Goal: Register for event/course

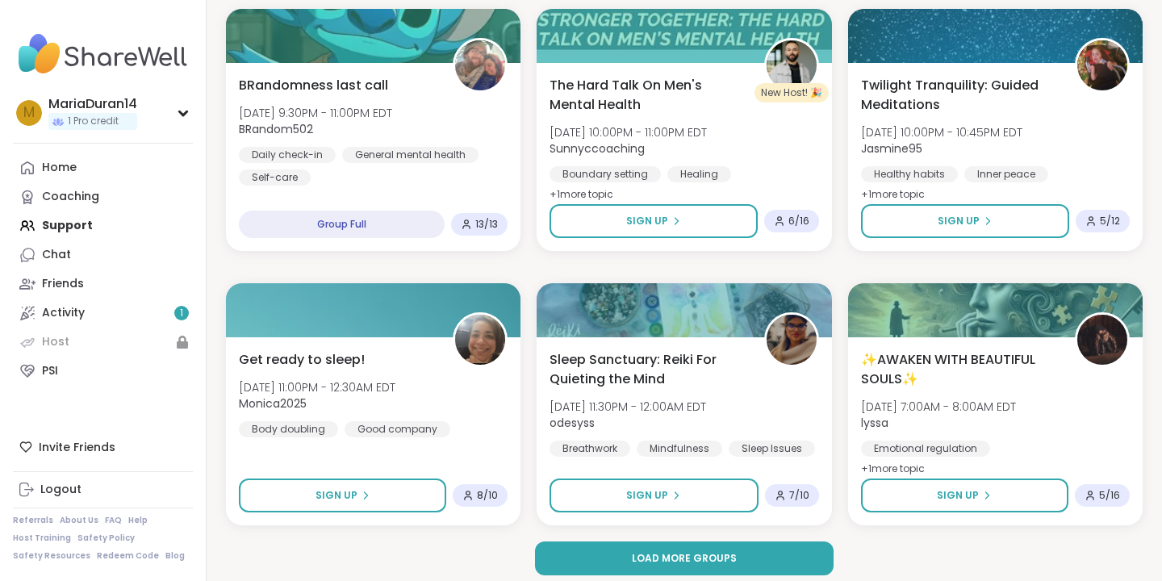
scroll to position [3080, 0]
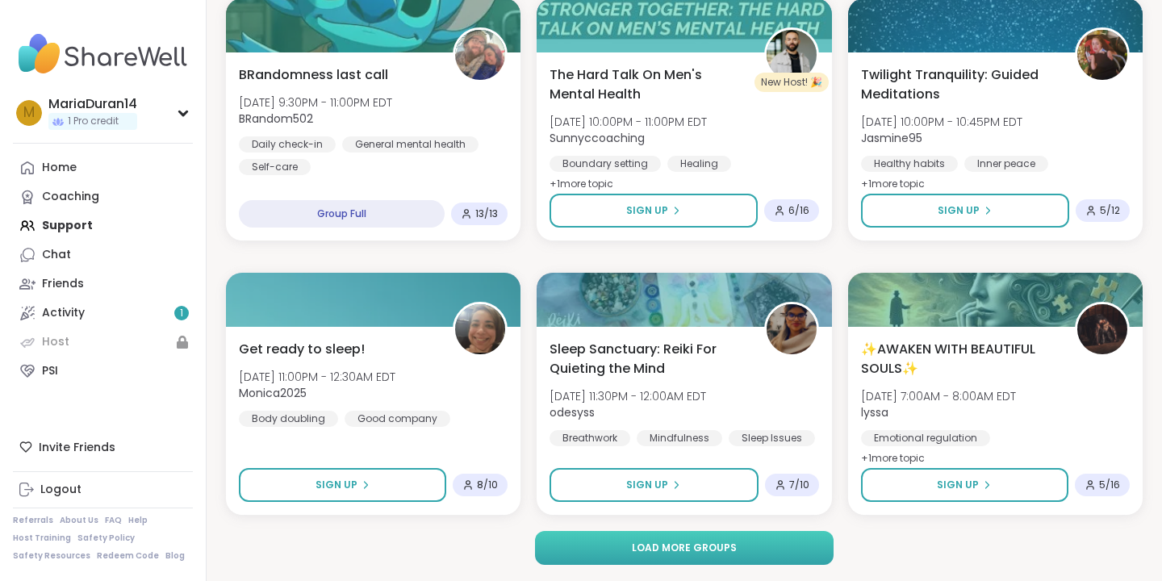
click at [661, 545] on span "Load more groups" at bounding box center [684, 548] width 105 height 15
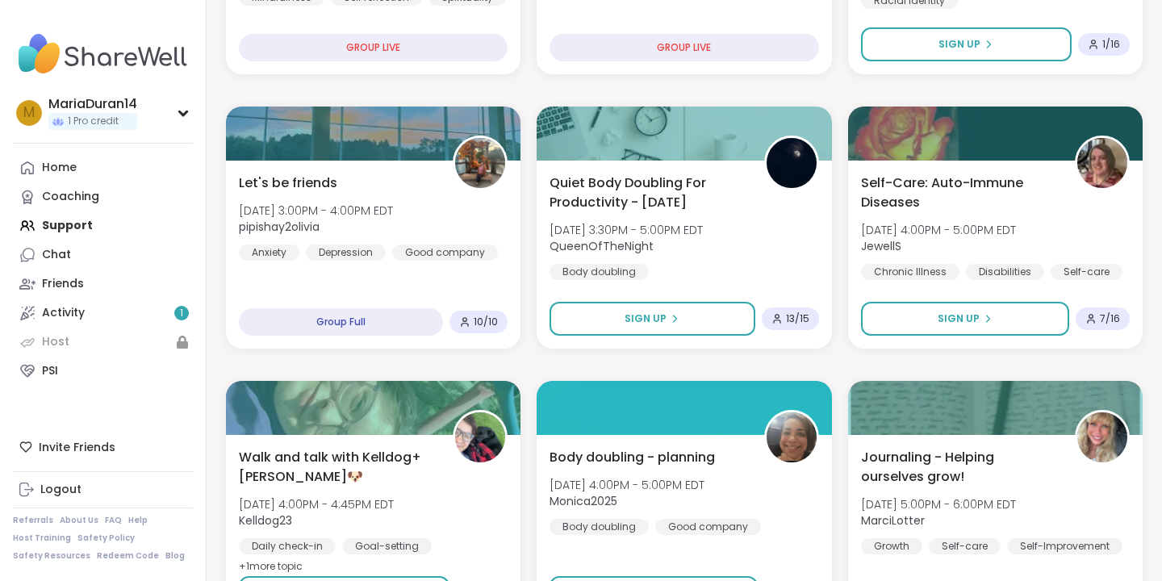
scroll to position [0, 0]
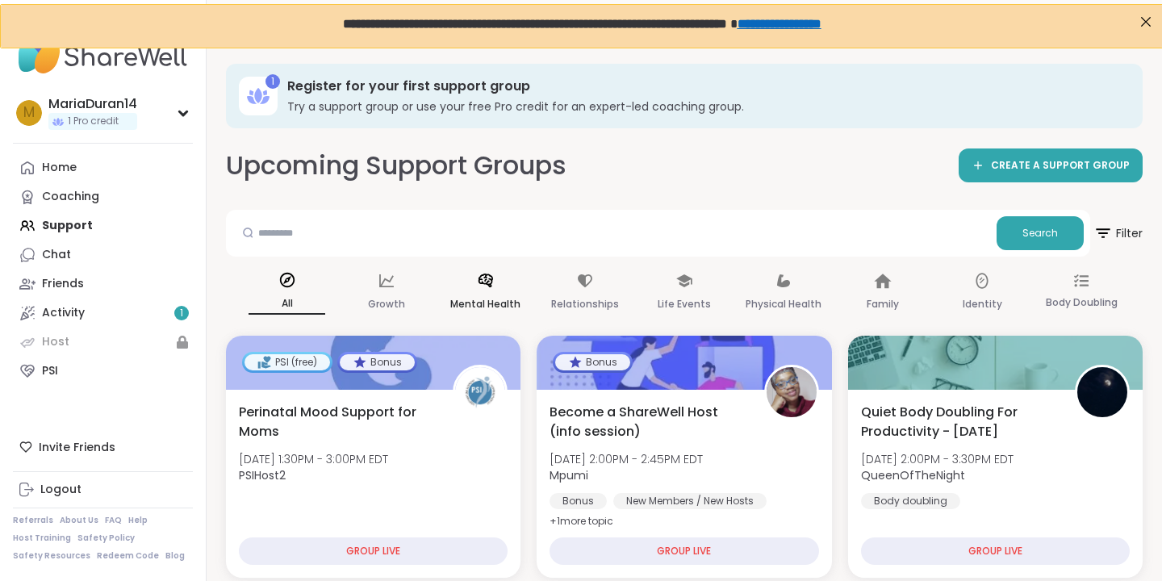
click at [484, 282] on icon at bounding box center [485, 281] width 15 height 14
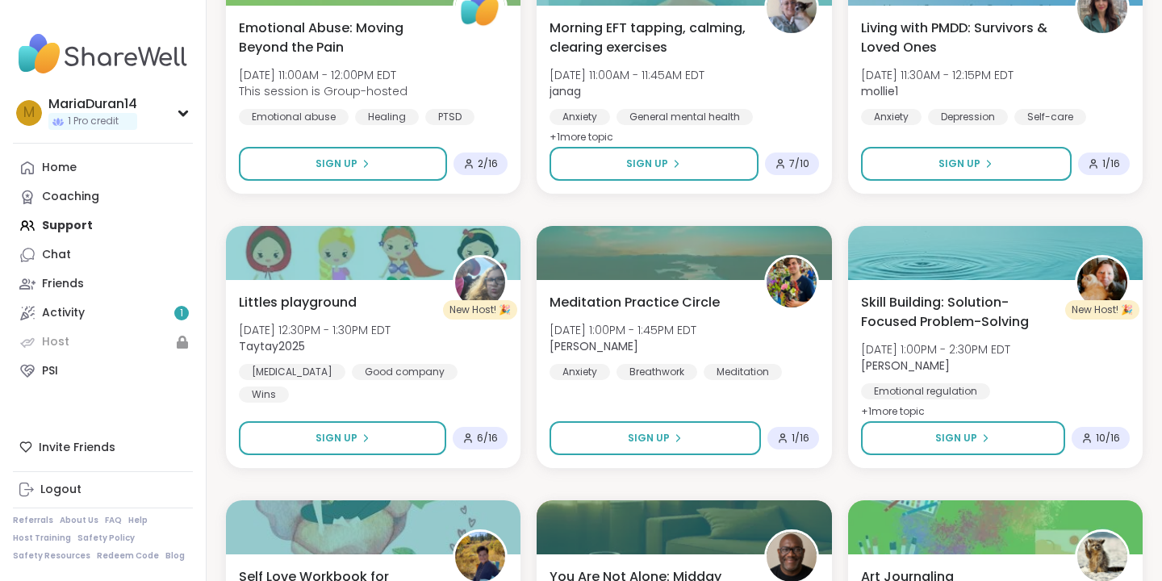
scroll to position [1686, 0]
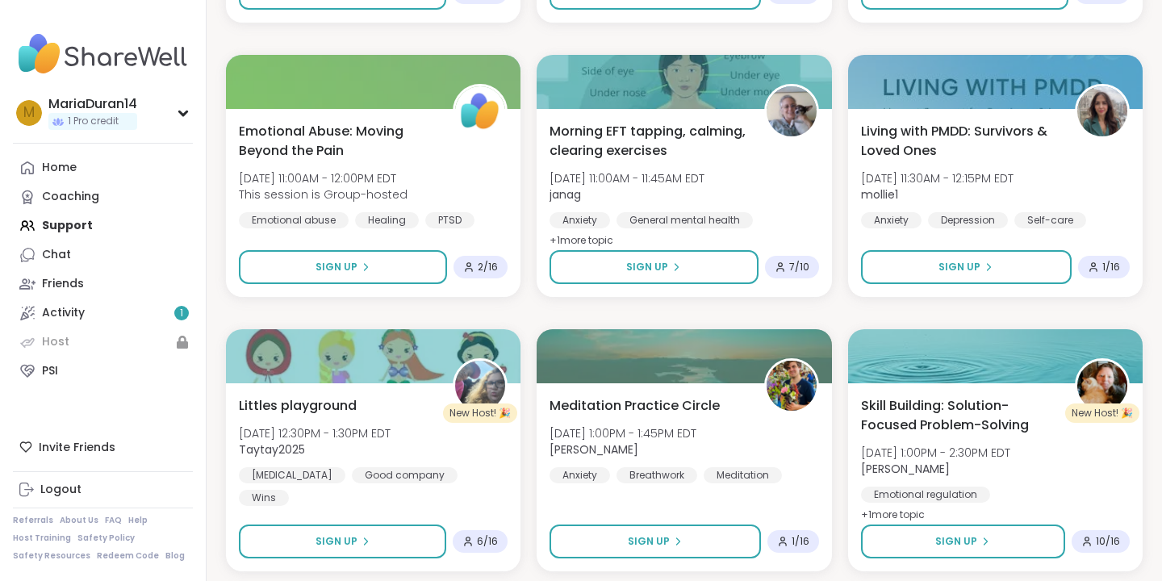
click at [94, 150] on nav "M MariaDuran14 1 Pro credit Profile Membership Settings Help Home Coaching Supp…" at bounding box center [103, 290] width 207 height 581
click at [98, 165] on link "Home" at bounding box center [103, 167] width 180 height 29
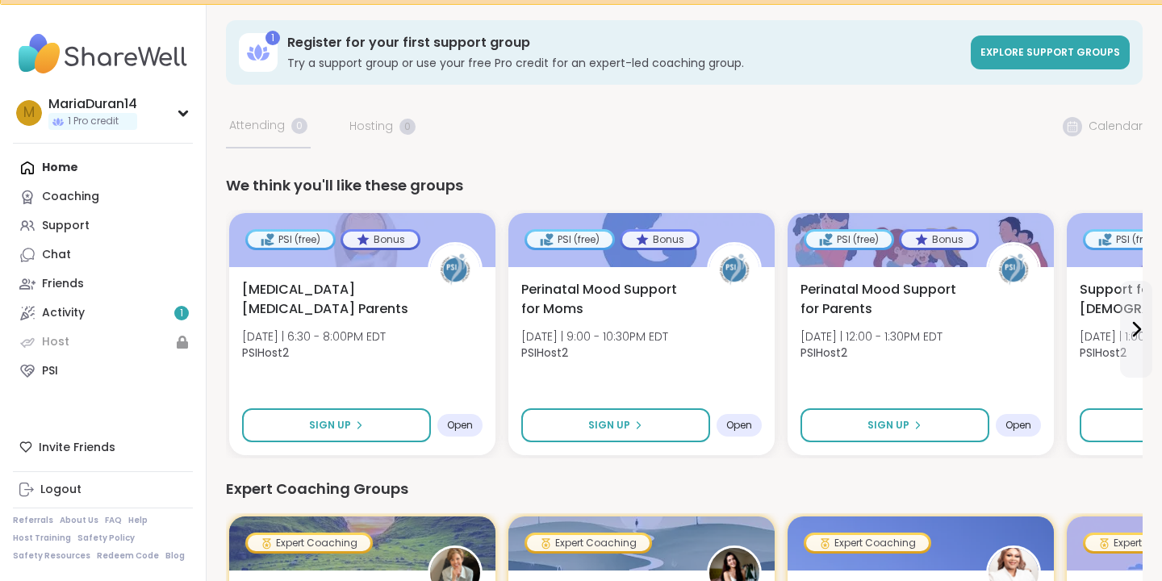
scroll to position [45, 0]
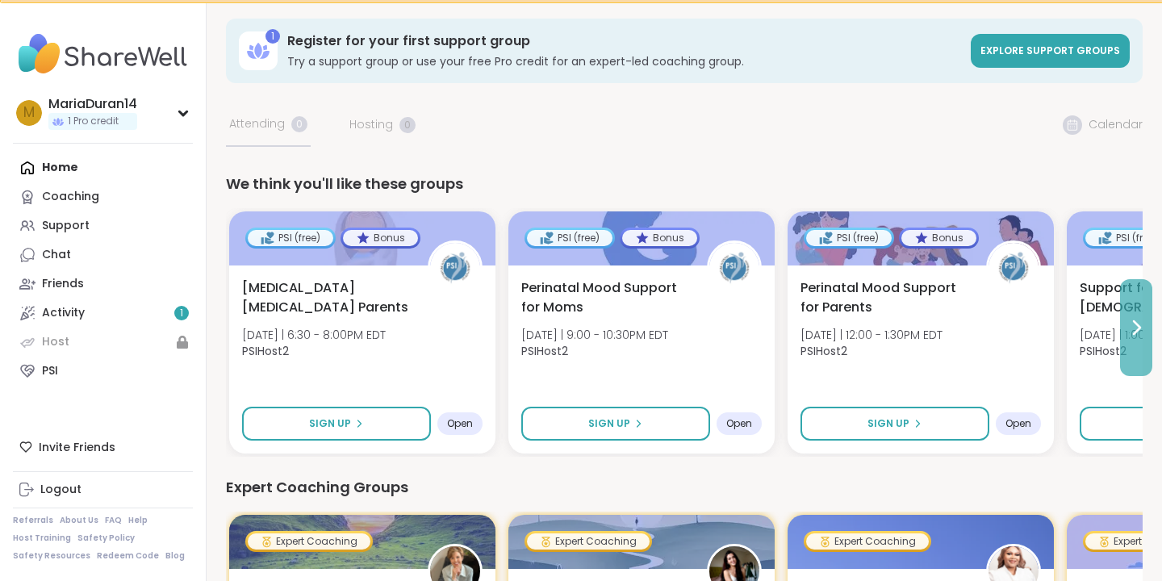
click at [1131, 340] on button at bounding box center [1136, 327] width 32 height 97
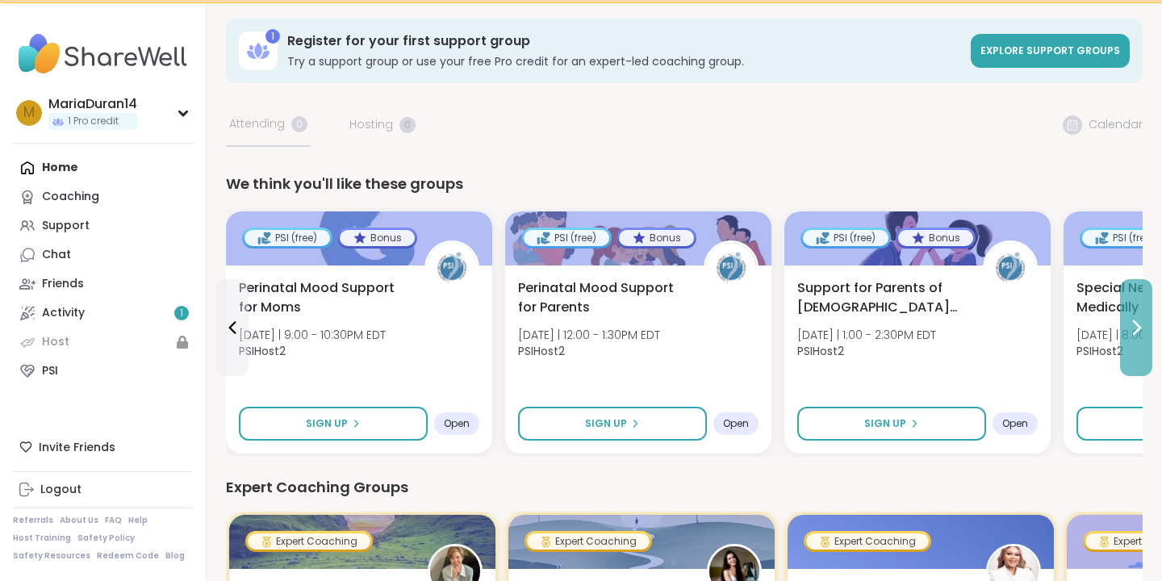
click at [1131, 340] on button at bounding box center [1136, 327] width 32 height 97
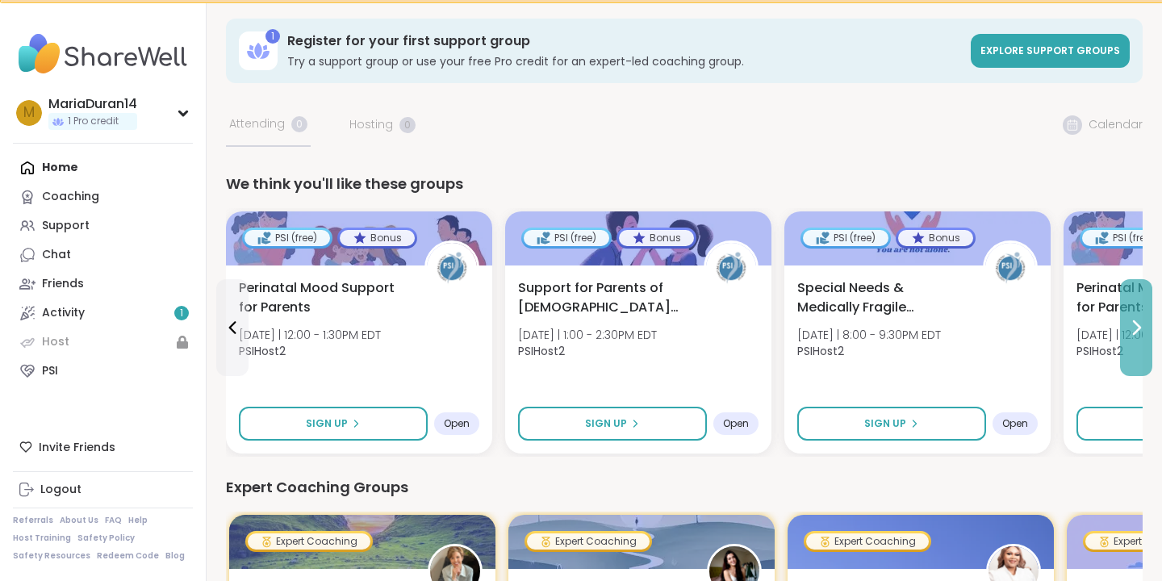
click at [1131, 340] on button at bounding box center [1136, 327] width 32 height 97
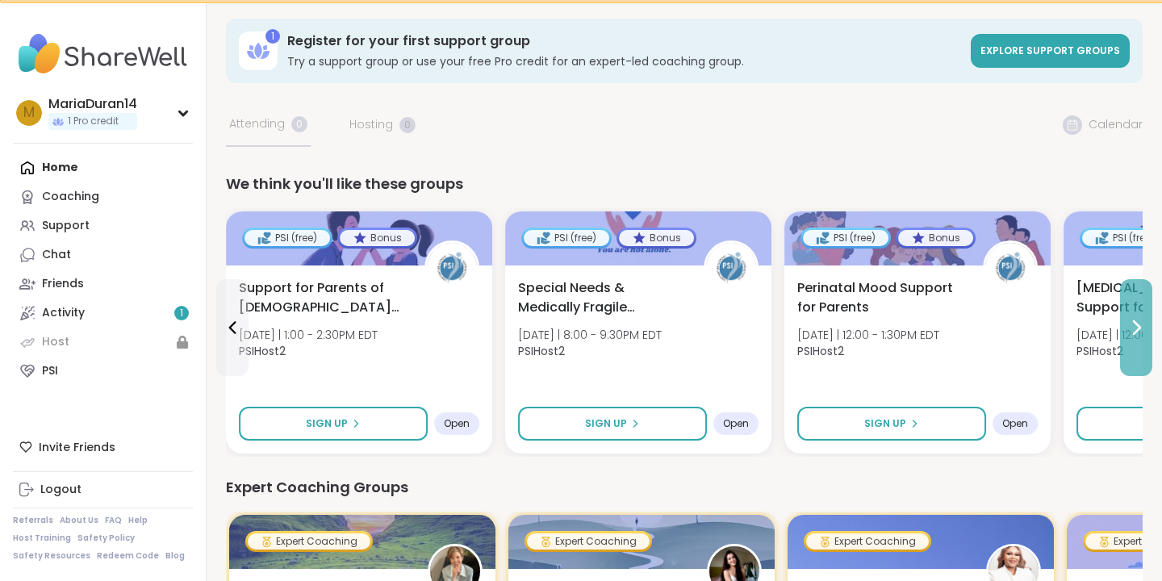
click at [1131, 340] on button at bounding box center [1136, 327] width 32 height 97
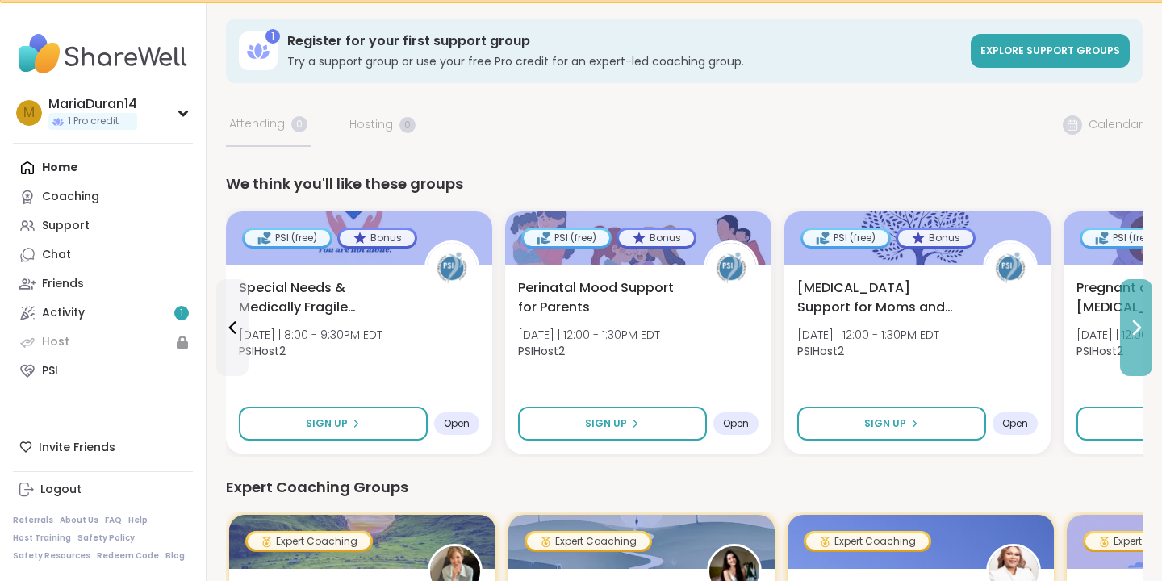
click at [1131, 340] on button at bounding box center [1136, 327] width 32 height 97
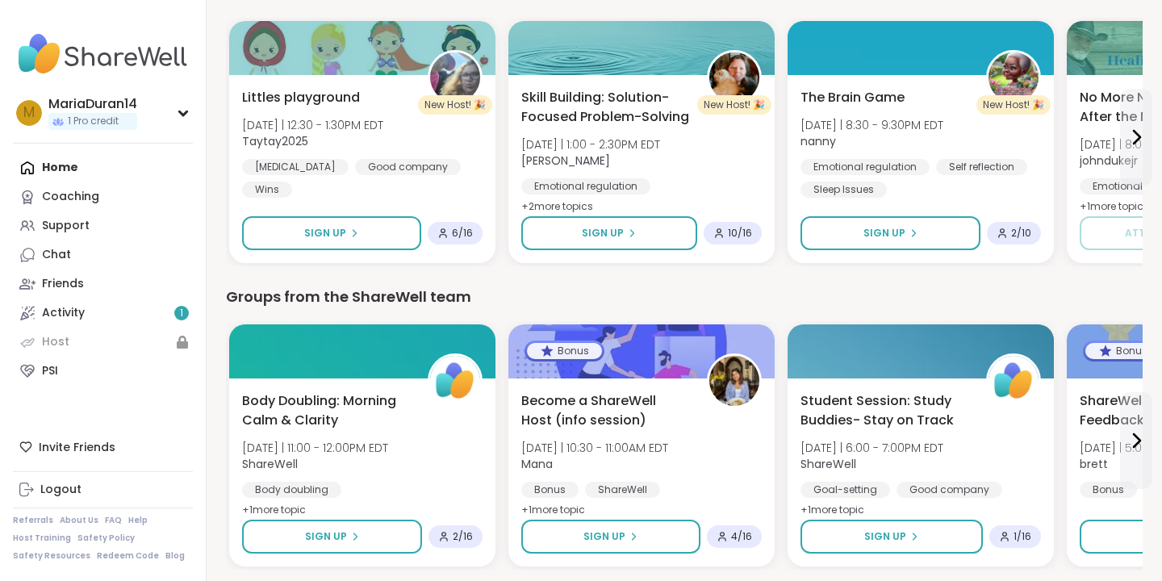
scroll to position [1204, 0]
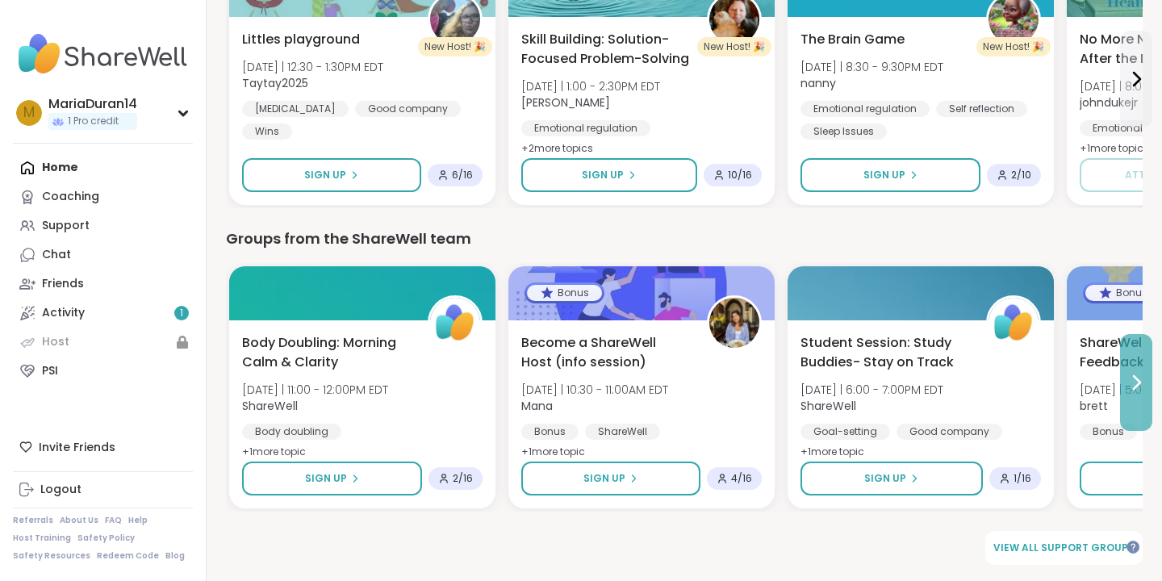
click at [1133, 381] on icon at bounding box center [1135, 382] width 19 height 19
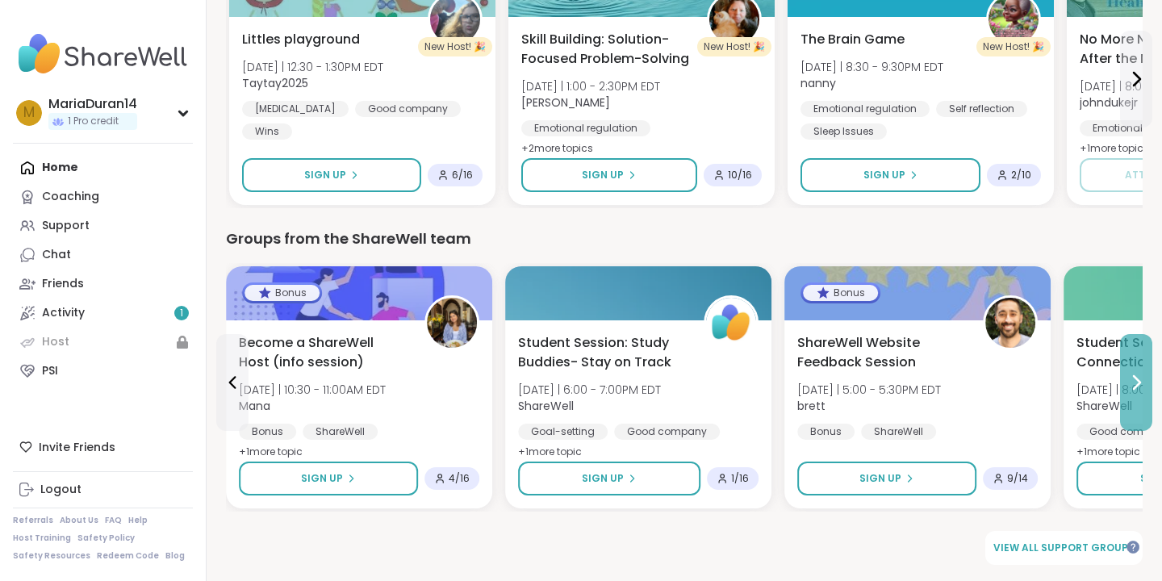
click at [1133, 381] on icon at bounding box center [1135, 382] width 19 height 19
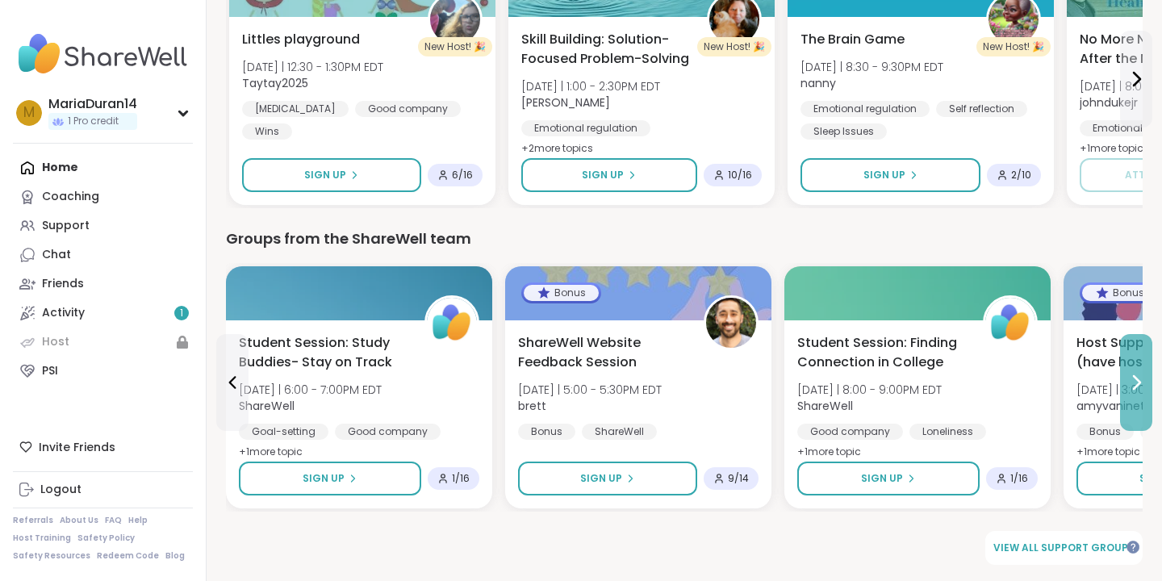
click at [1133, 381] on icon at bounding box center [1135, 382] width 19 height 19
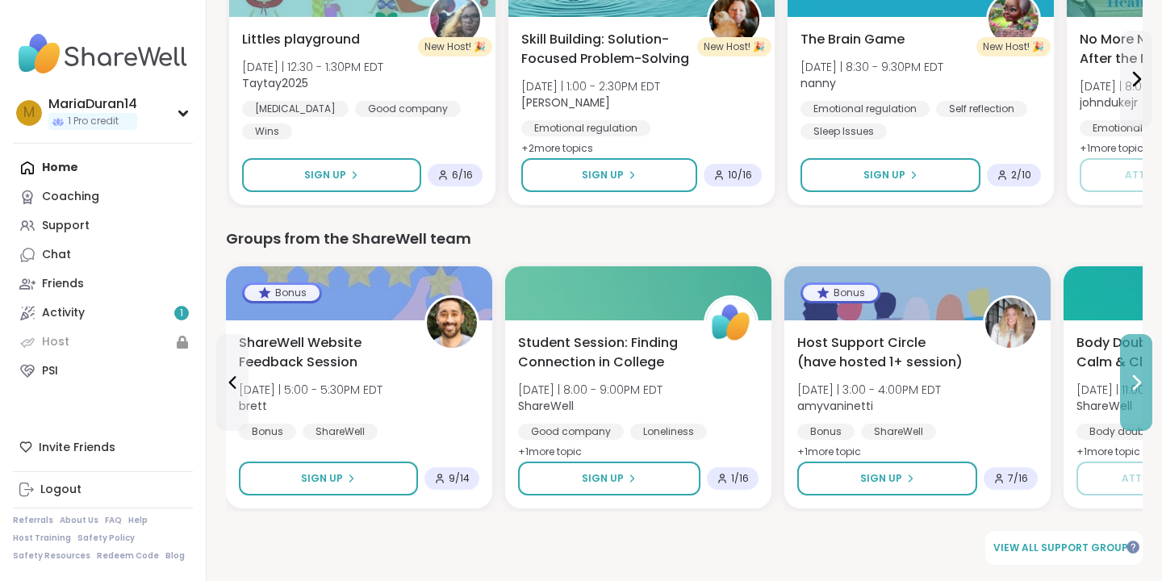
click at [1133, 381] on icon at bounding box center [1135, 382] width 19 height 19
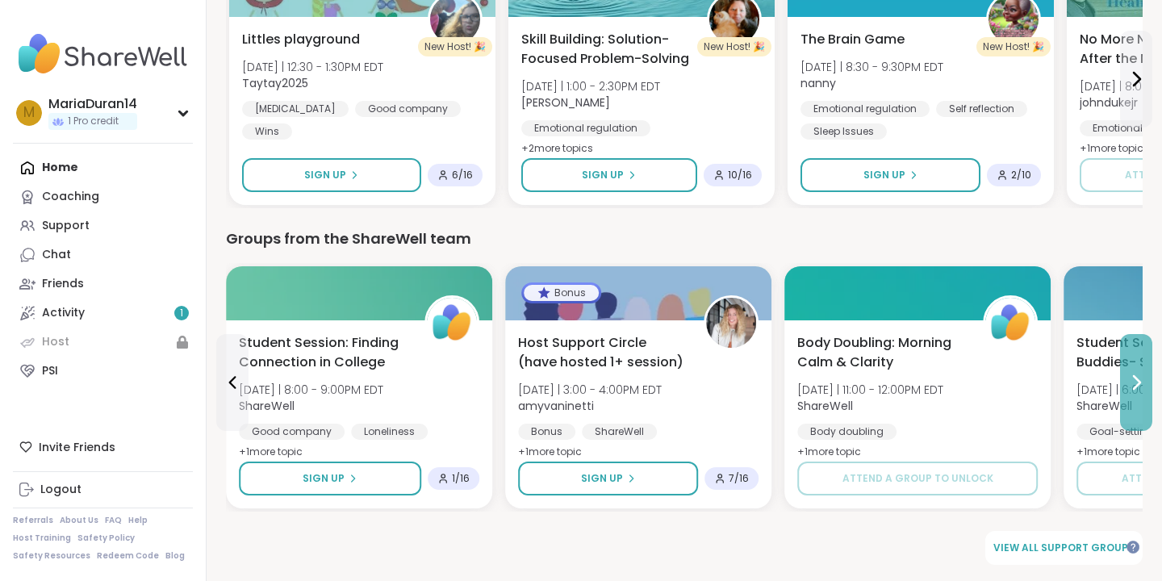
click at [1133, 381] on icon at bounding box center [1135, 382] width 19 height 19
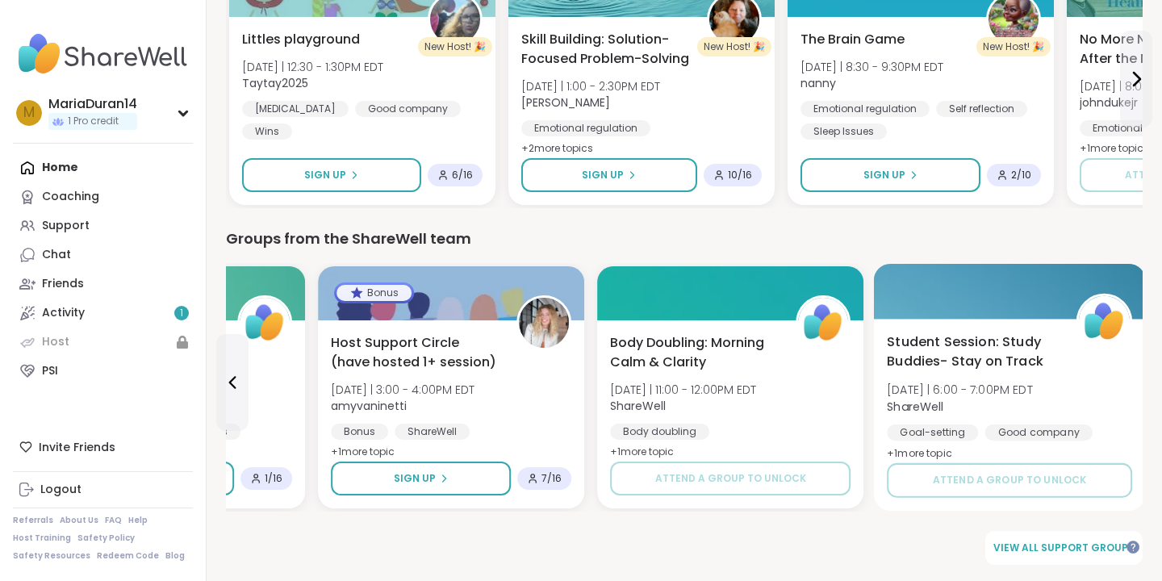
drag, startPoint x: 1133, startPoint y: 381, endPoint x: 1075, endPoint y: 353, distance: 64.6
click at [1095, 363] on div "Student Session: Study Buddies- Stay on Track Tue 10/21 | 6:00 - 7:00PM EDT Sha…" at bounding box center [1010, 415] width 272 height 192
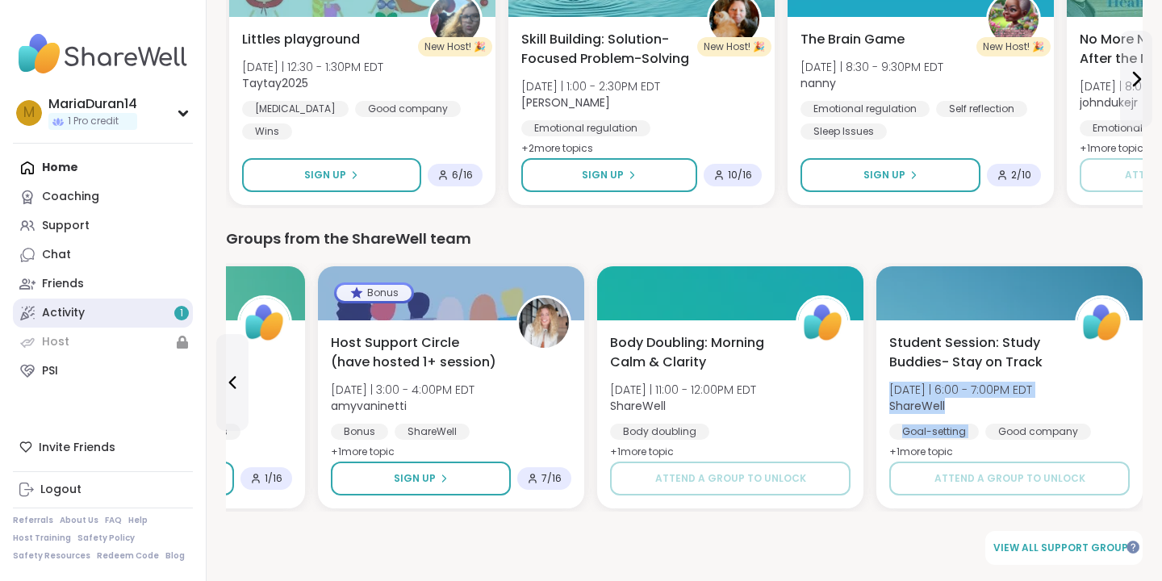
click at [97, 316] on link "Activity 1" at bounding box center [103, 313] width 180 height 29
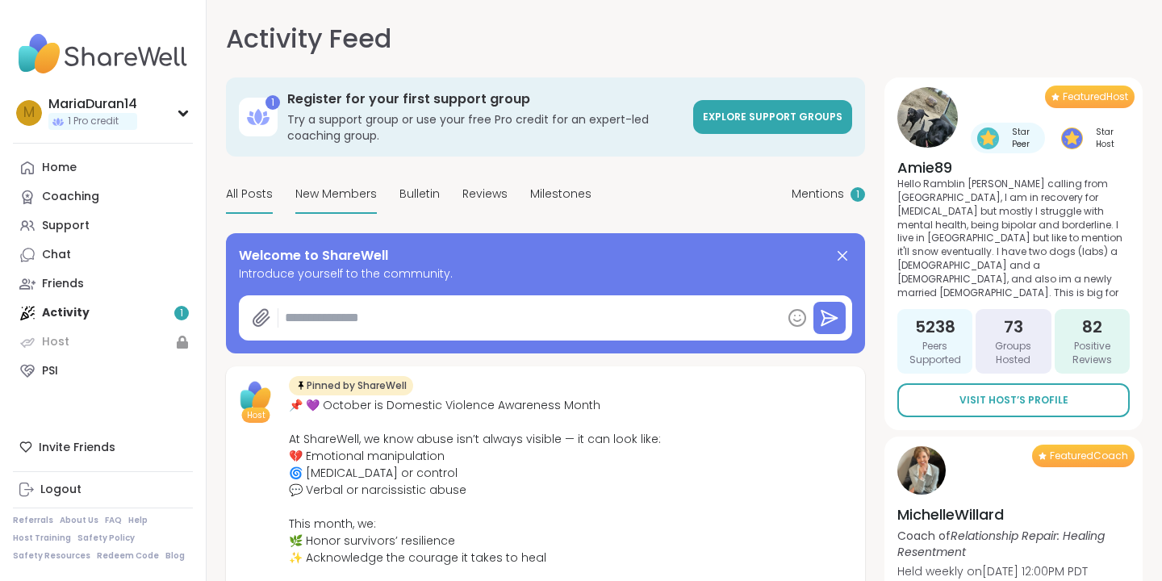
click at [321, 195] on span "New Members" at bounding box center [335, 194] width 81 height 17
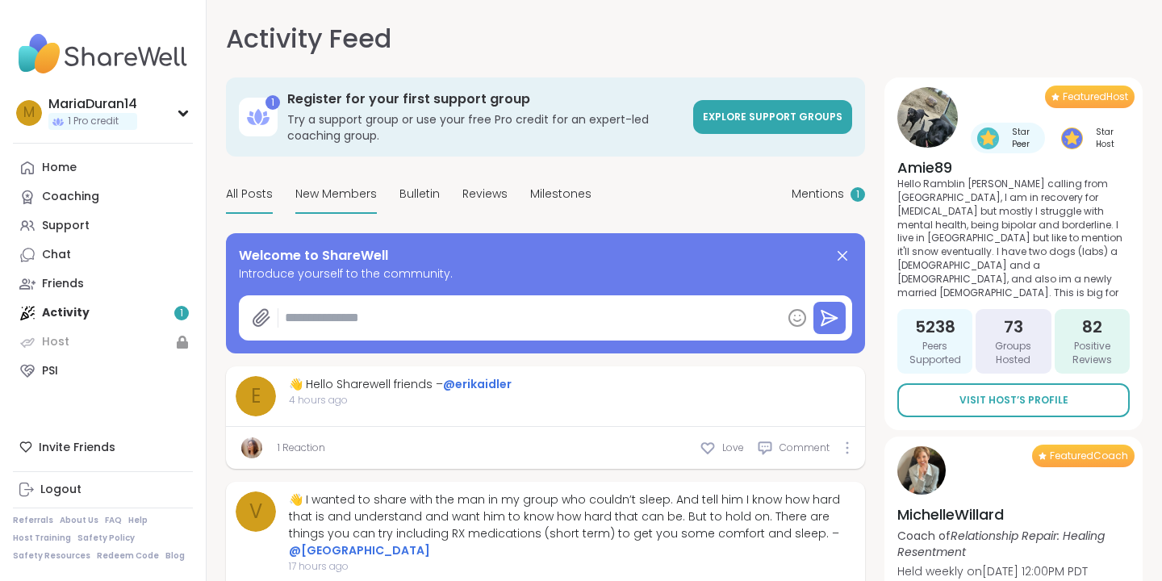
click at [247, 182] on div "All Posts" at bounding box center [249, 195] width 47 height 38
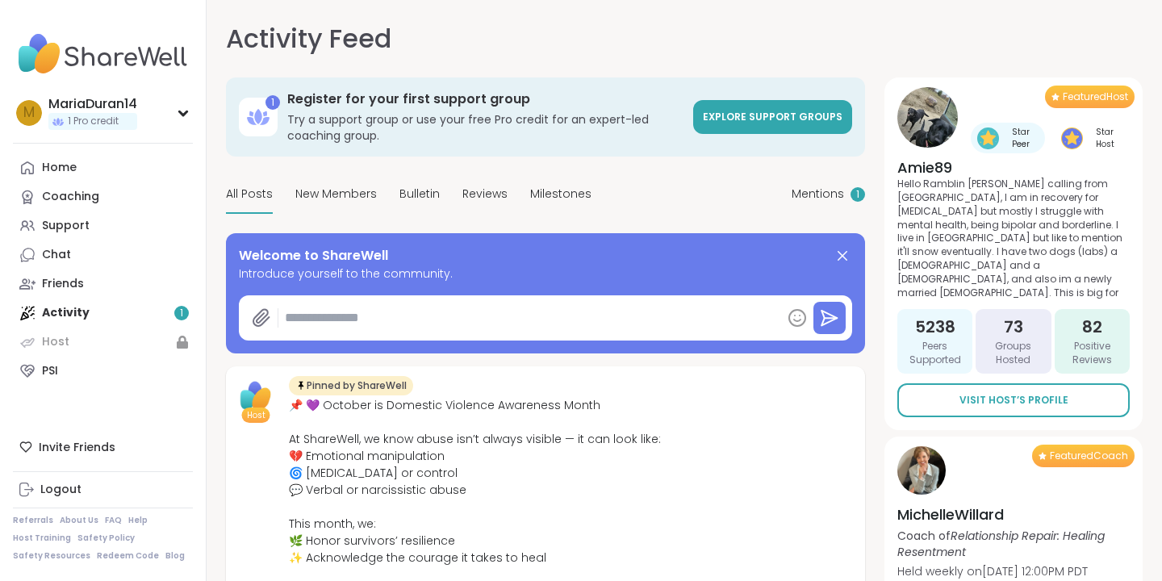
type textarea "*"
click at [132, 282] on link "Friends" at bounding box center [103, 283] width 180 height 29
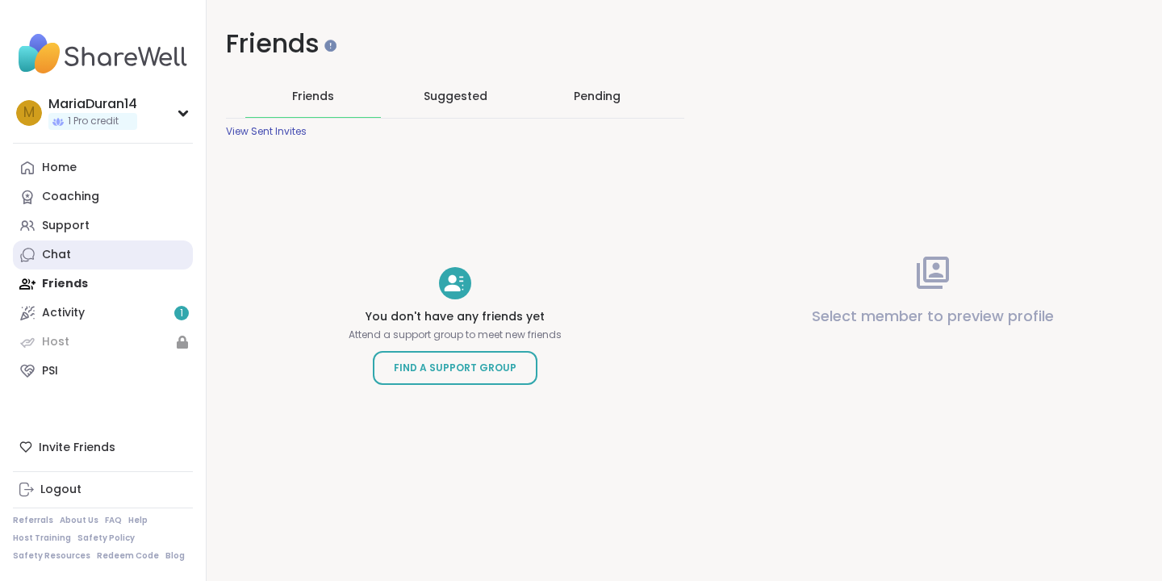
click at [115, 257] on link "Chat" at bounding box center [103, 254] width 180 height 29
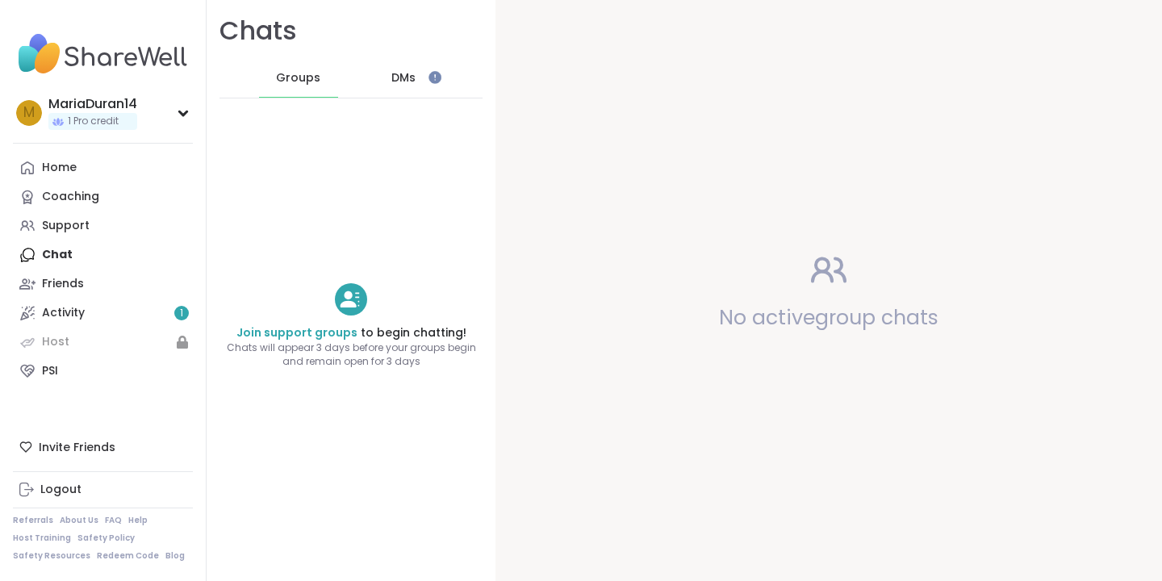
click at [386, 79] on div "DMs" at bounding box center [404, 78] width 79 height 39
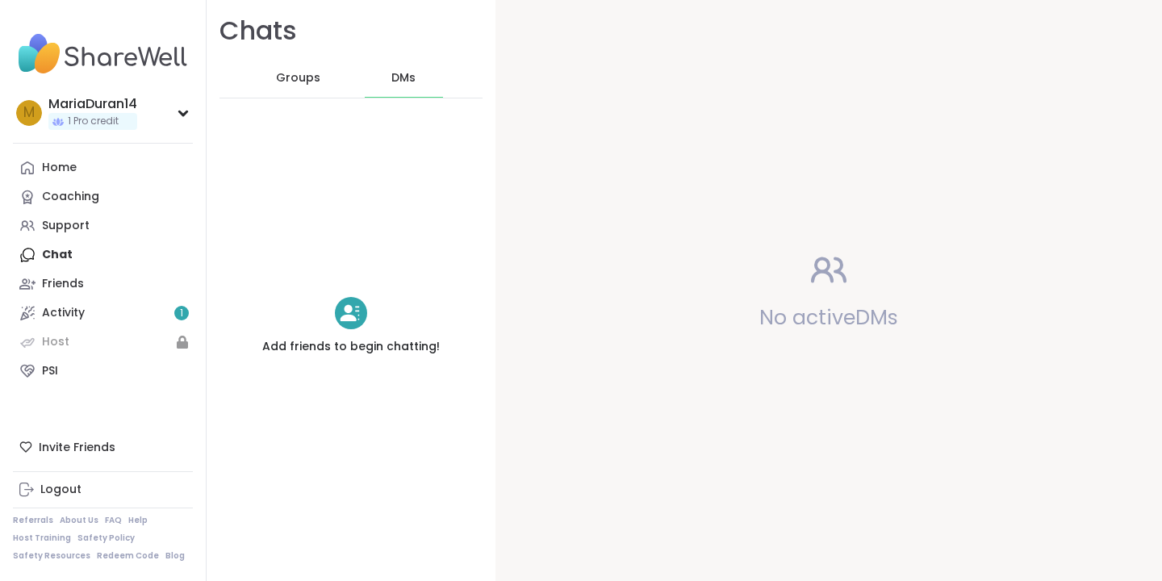
click at [319, 77] on div "Groups" at bounding box center [298, 78] width 79 height 39
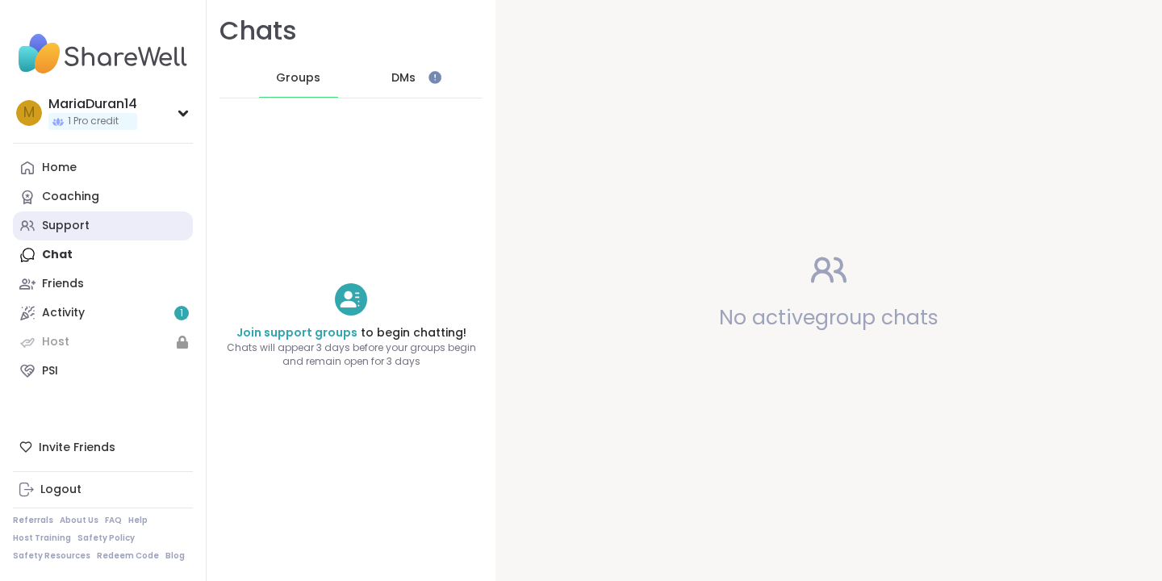
click at [111, 223] on link "Support" at bounding box center [103, 225] width 180 height 29
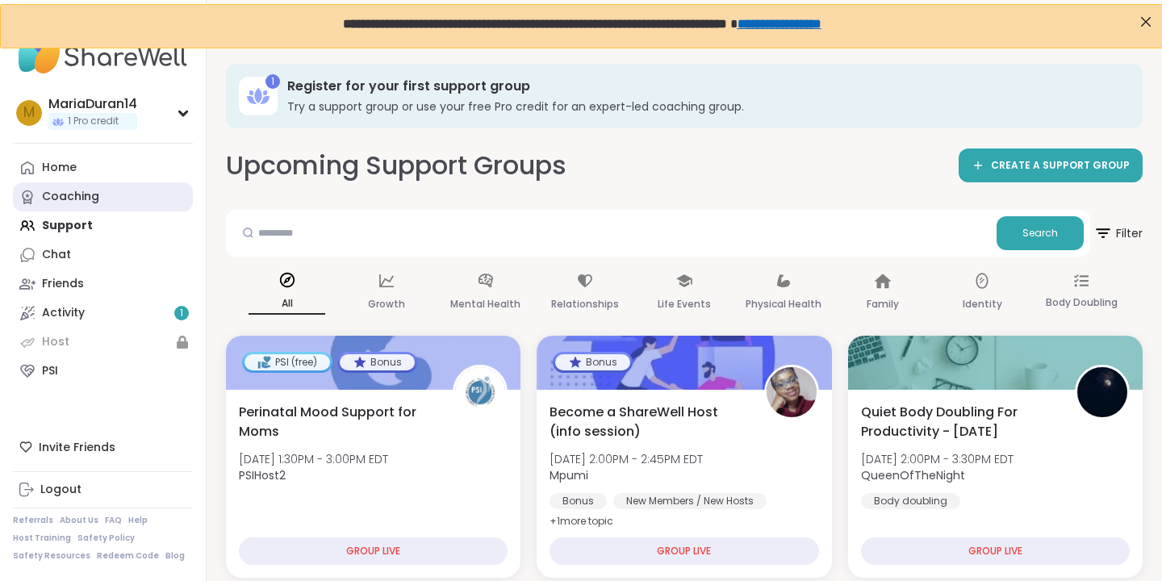
click at [108, 190] on link "Coaching" at bounding box center [103, 196] width 180 height 29
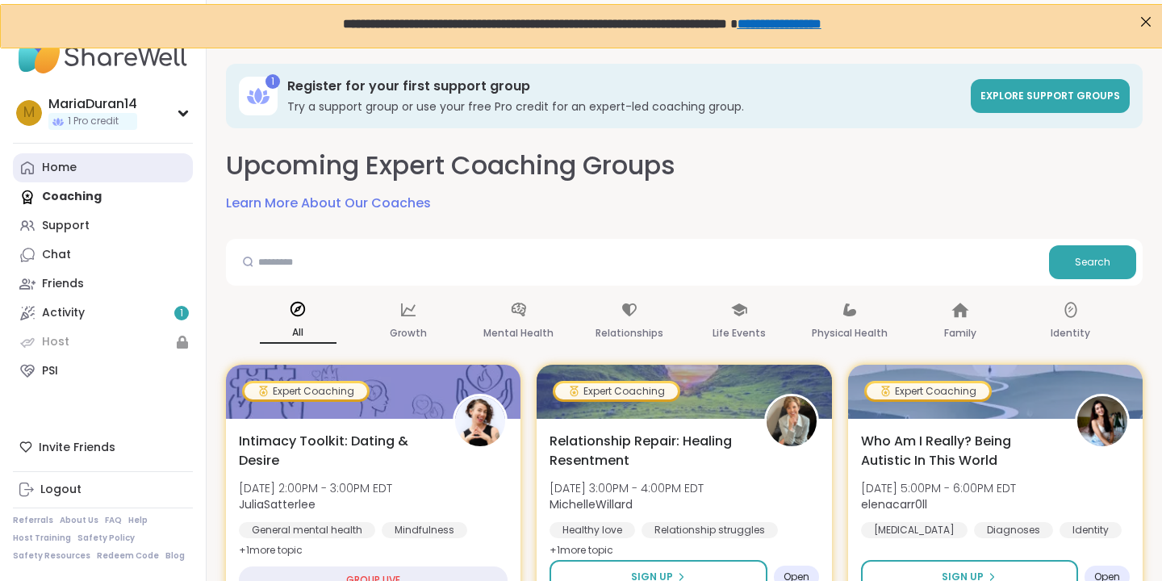
click at [92, 169] on link "Home" at bounding box center [103, 167] width 180 height 29
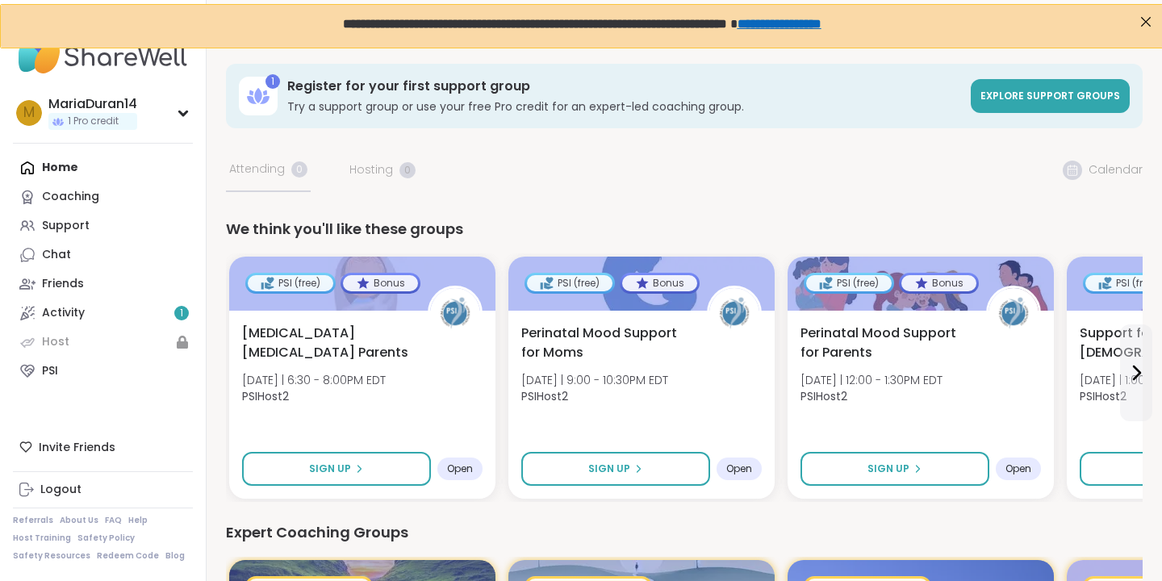
click at [1038, 105] on link "Explore support groups" at bounding box center [1050, 96] width 159 height 34
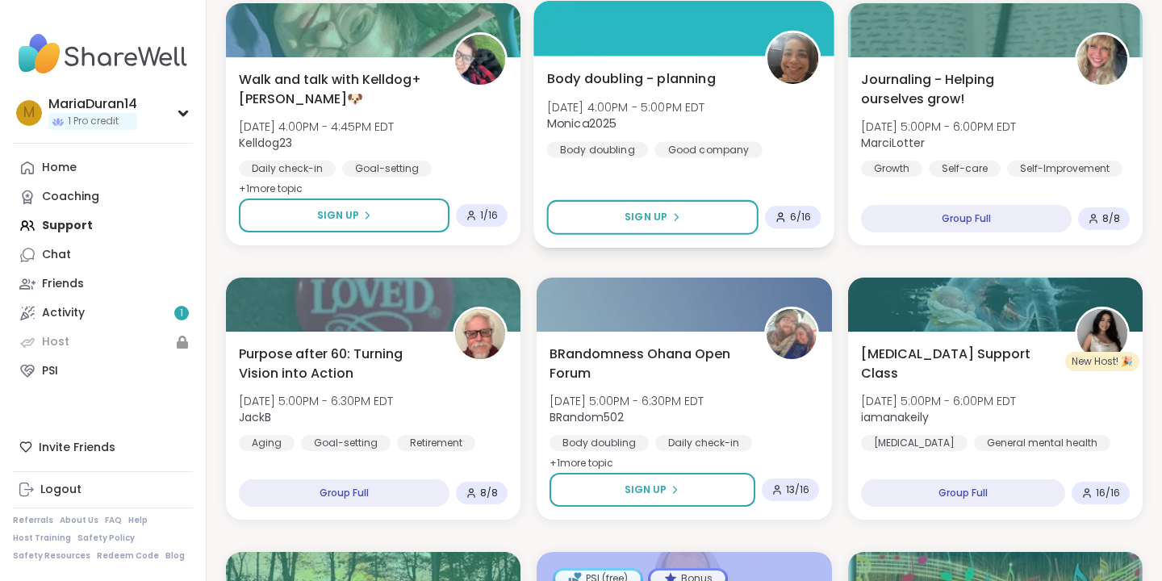
scroll to position [963, 0]
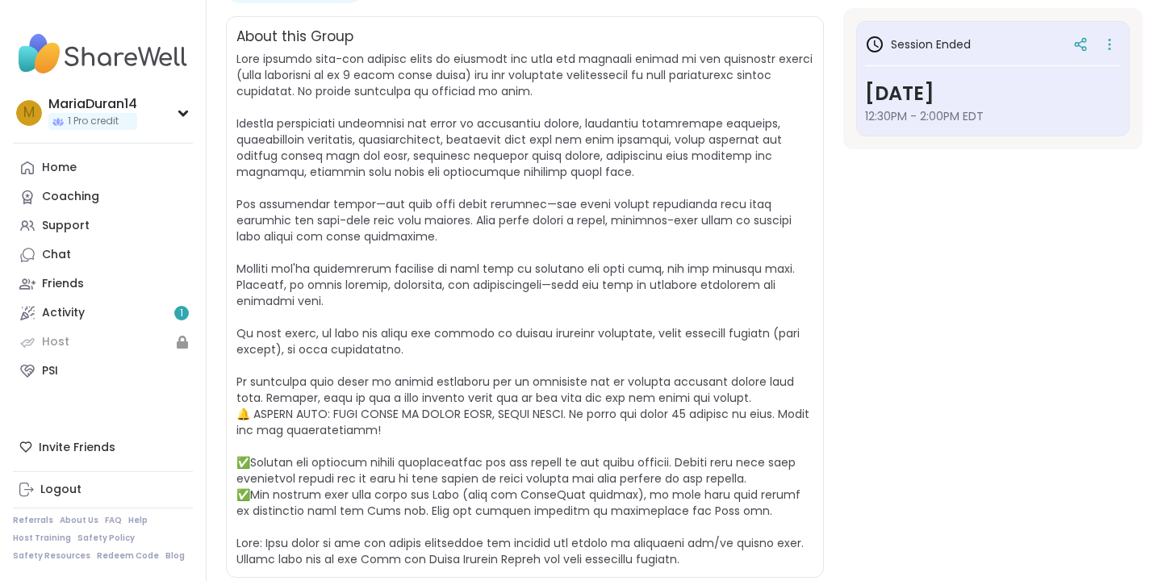
scroll to position [336, 0]
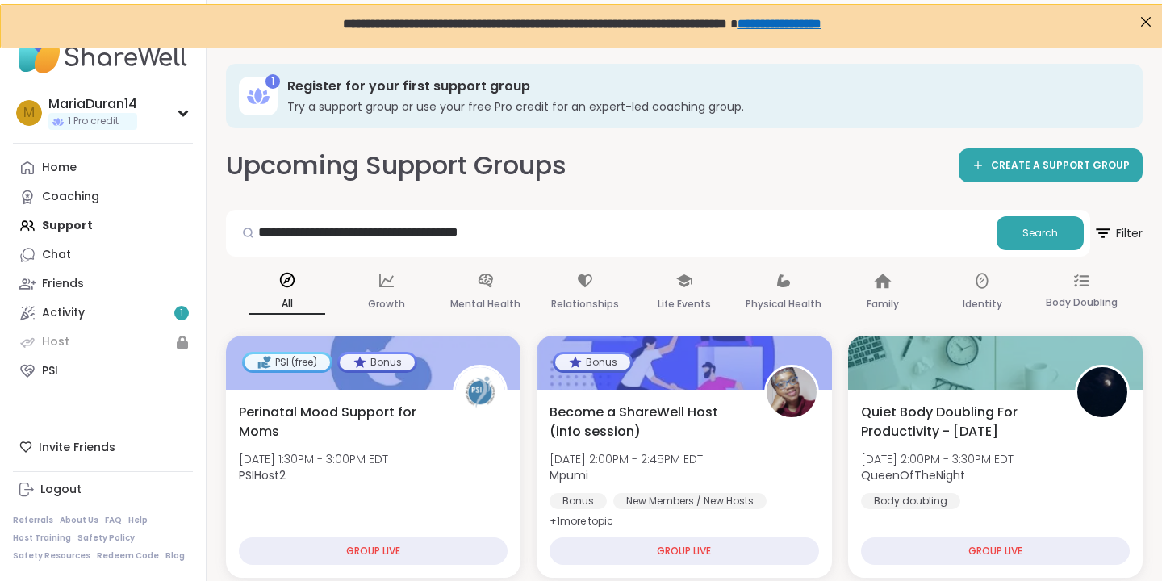
type input "**********"
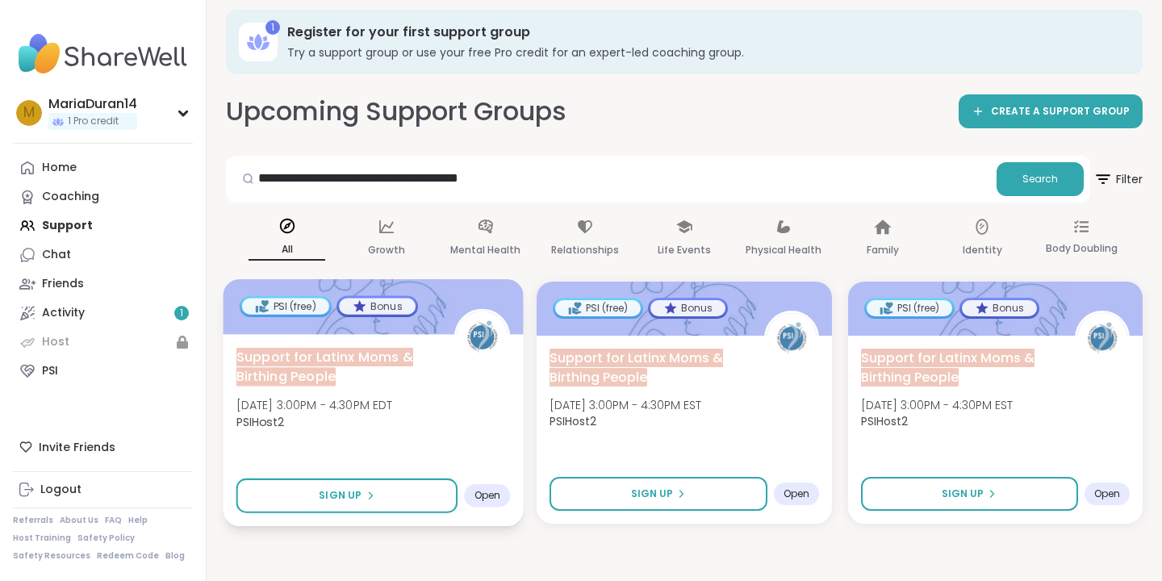
scroll to position [61, 0]
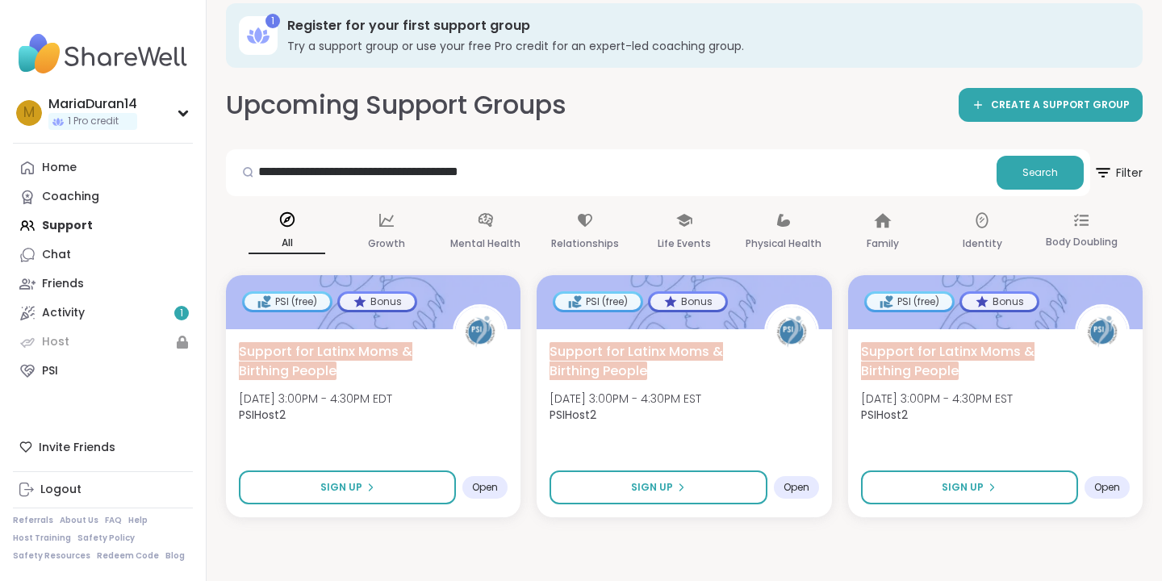
click at [272, 530] on div "**********" at bounding box center [684, 274] width 955 height 581
click at [360, 354] on span "Support for Latinx Moms & Birthing People" at bounding box center [324, 359] width 177 height 39
click at [562, 137] on div "**********" at bounding box center [684, 302] width 917 height 430
click at [562, 156] on input "**********" at bounding box center [611, 172] width 758 height 32
click at [644, 103] on div "Upcoming Support Groups CREATE A SUPPORT GROUP" at bounding box center [684, 105] width 917 height 36
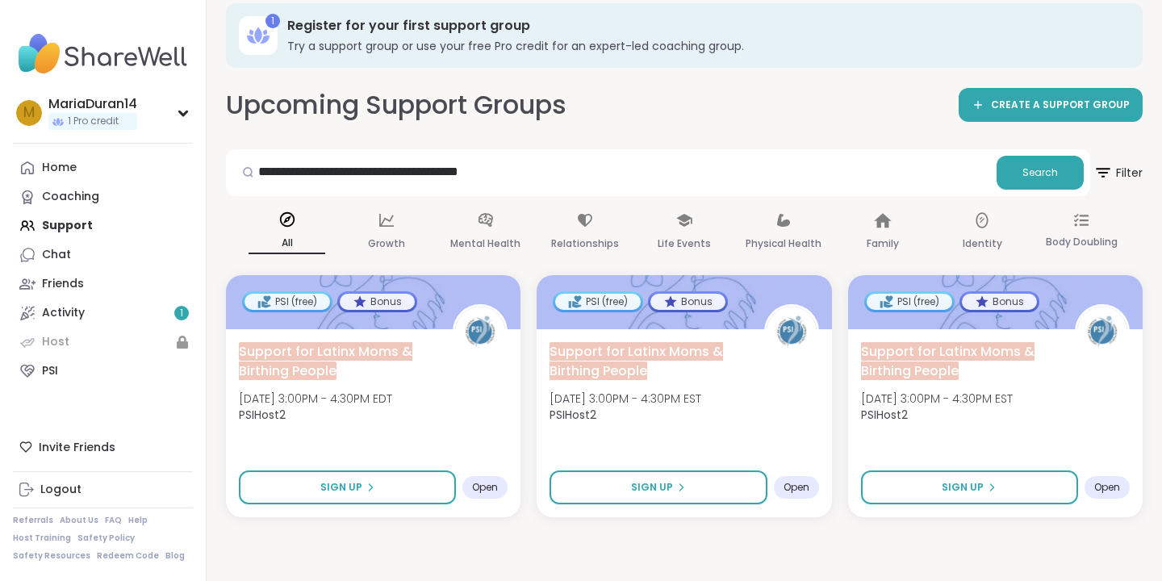
click at [486, 546] on div "**********" at bounding box center [684, 274] width 955 height 581
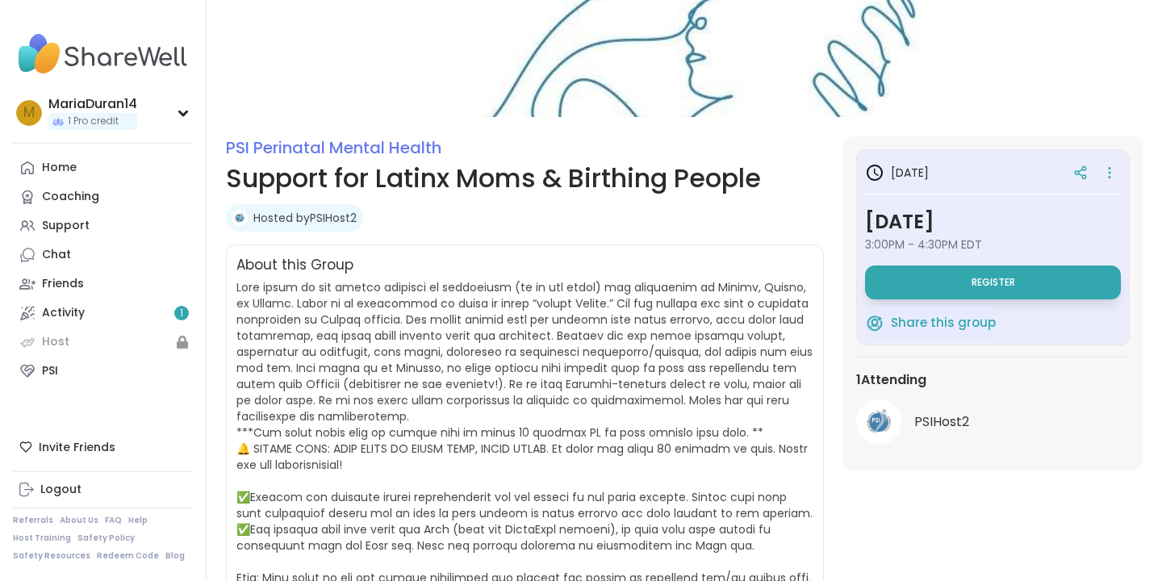
scroll to position [70, 0]
